Goal: Task Accomplishment & Management: Manage account settings

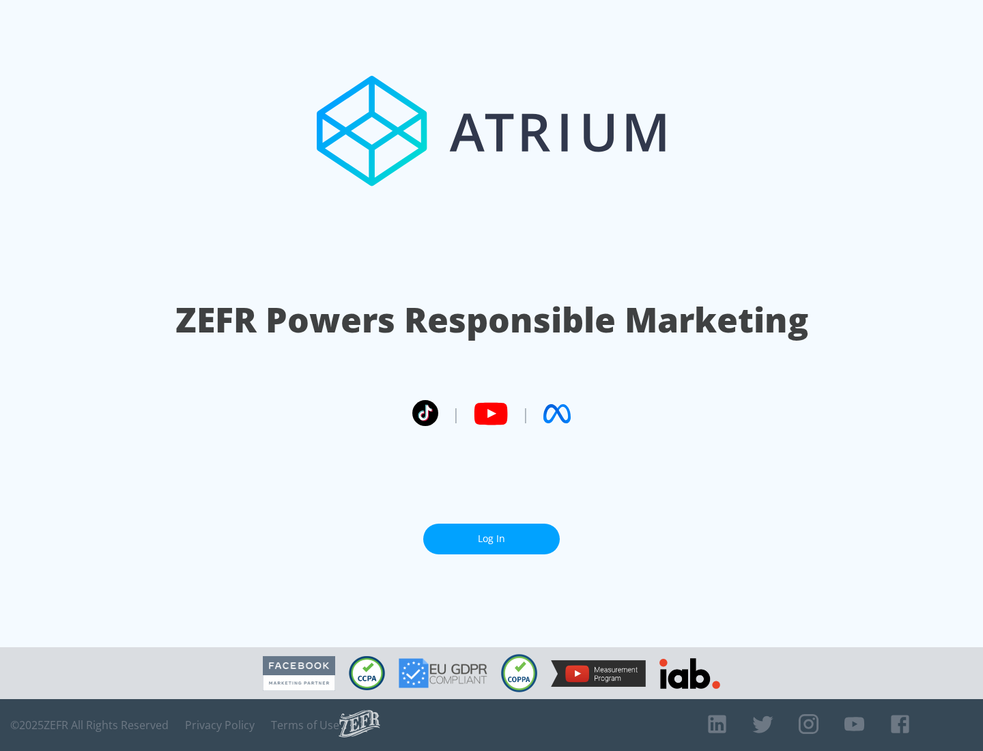
click at [492, 539] on link "Log In" at bounding box center [491, 539] width 137 height 31
